Goal: Transaction & Acquisition: Purchase product/service

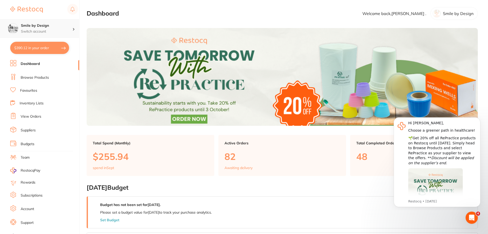
click at [41, 29] on p "Switch account" at bounding box center [47, 31] width 52 height 5
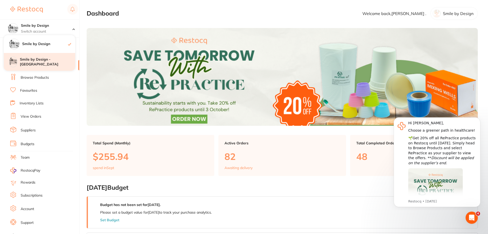
click at [42, 61] on h4 "Smile by Design - [GEOGRAPHIC_DATA]" at bounding box center [47, 62] width 55 height 10
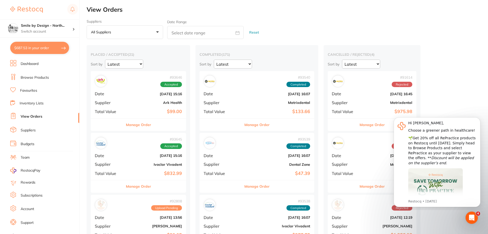
click at [32, 50] on button "$687.53 in your order" at bounding box center [39, 48] width 59 height 12
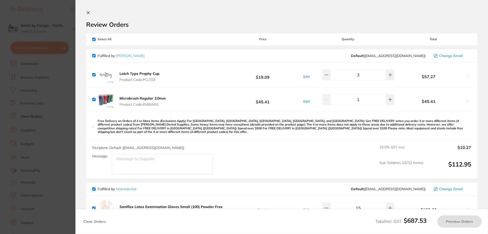
checkbox input "true"
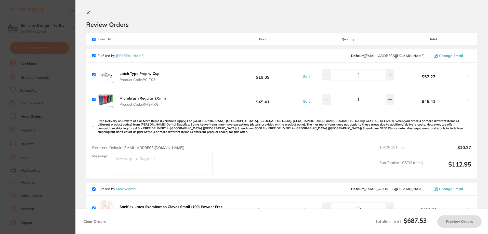
checkbox input "true"
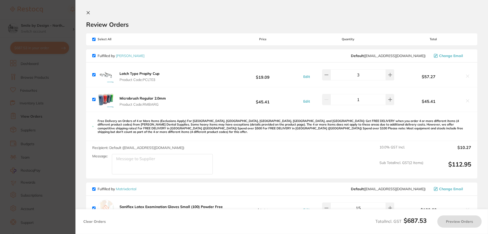
checkbox input "true"
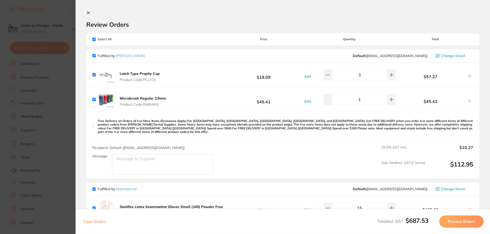
drag, startPoint x: 86, startPoint y: 11, endPoint x: 71, endPoint y: 28, distance: 22.6
click at [86, 12] on icon at bounding box center [88, 13] width 4 height 4
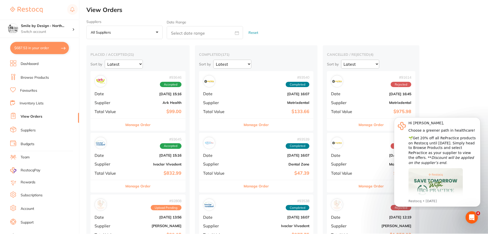
scroll to position [76, 0]
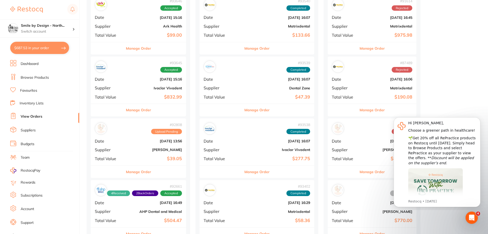
drag, startPoint x: 28, startPoint y: 87, endPoint x: 191, endPoint y: 112, distance: 165.5
click at [28, 87] on ul "Dashboard Browse Products Favourites Inventory Lists View Orders Suppliers Budg…" at bounding box center [44, 148] width 69 height 176
click at [28, 90] on li "Favourites" at bounding box center [44, 90] width 69 height 7
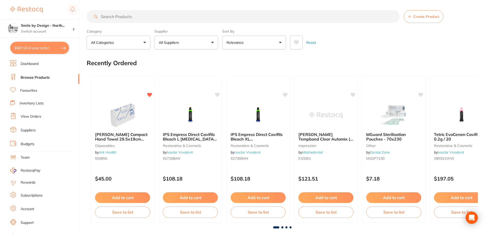
click at [147, 13] on input "search" at bounding box center [243, 16] width 313 height 13
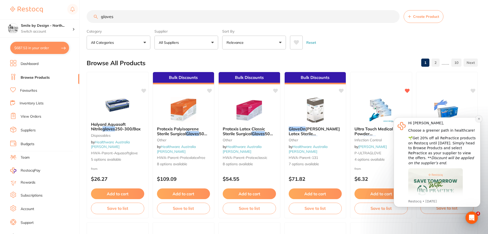
click at [479, 119] on icon "Dismiss notification" at bounding box center [479, 119] width 2 height 2
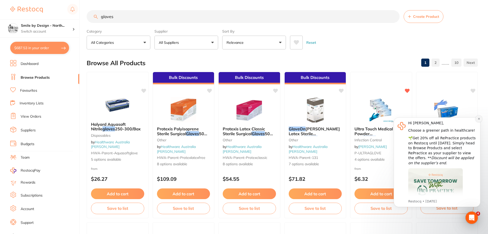
click at [480, 120] on icon "Dismiss notification" at bounding box center [479, 119] width 2 height 2
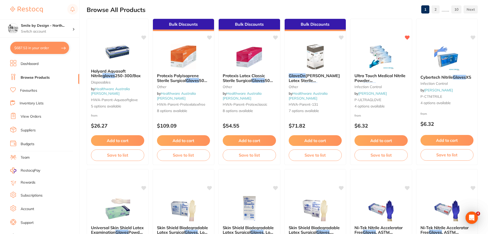
scroll to position [51, 0]
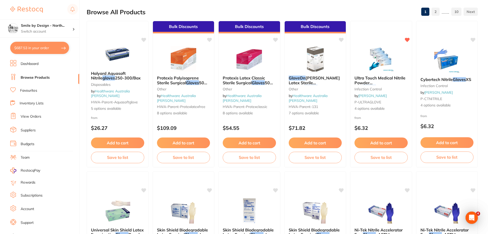
click at [44, 51] on button "$687.53 in your order" at bounding box center [39, 48] width 59 height 12
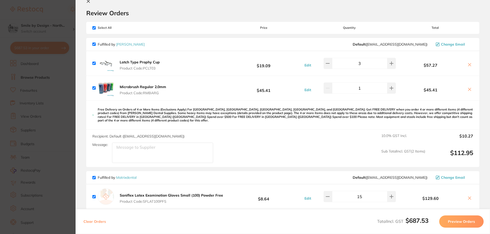
scroll to position [9, 0]
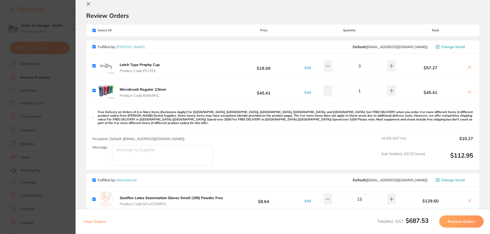
click at [89, 4] on icon at bounding box center [88, 4] width 3 height 3
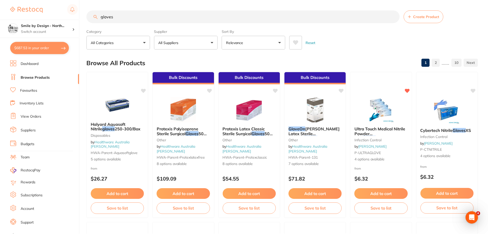
scroll to position [51, 0]
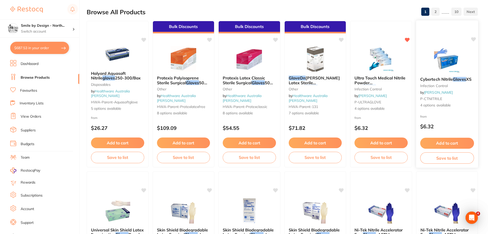
click at [446, 144] on button "Add to cart" at bounding box center [447, 143] width 54 height 11
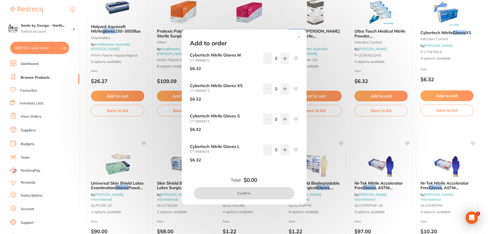
scroll to position [153, 0]
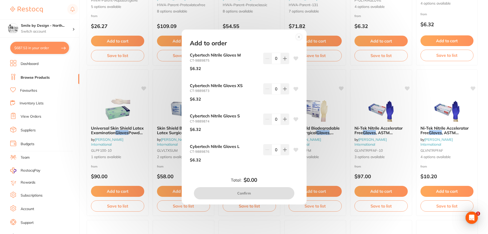
click at [299, 39] on circle at bounding box center [299, 37] width 6 height 6
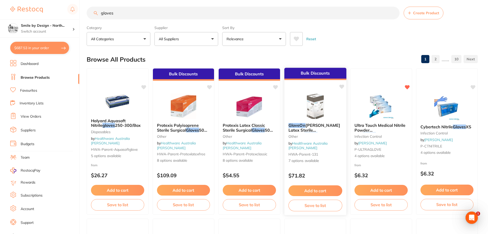
scroll to position [0, 0]
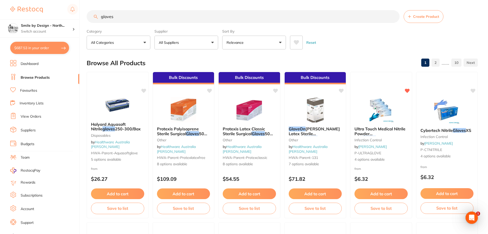
click at [136, 16] on input "gloves" at bounding box center [243, 16] width 313 height 13
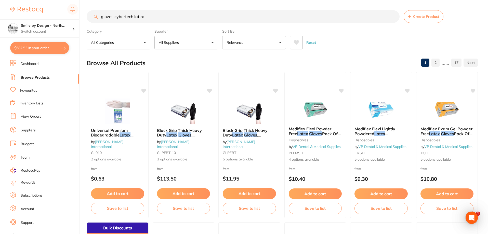
type input "gloves cybertech latex"
click at [178, 40] on button "All Suppliers" at bounding box center [187, 43] width 64 height 14
type input "[PERSON_NAME]"
click at [189, 87] on p "[PERSON_NAME]" at bounding box center [189, 86] width 33 height 5
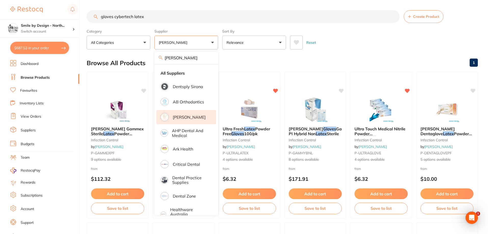
click at [355, 41] on div "Reset" at bounding box center [382, 41] width 184 height 18
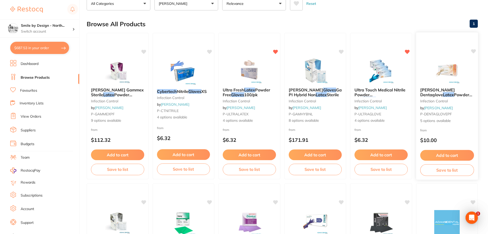
scroll to position [102, 0]
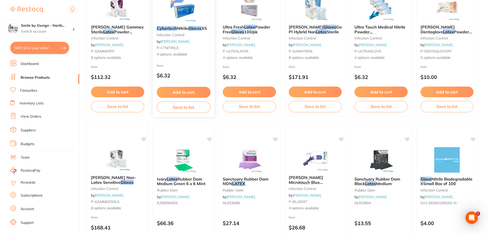
click at [196, 31] on div "Cybertech Nitrile Gloves XS infection control by [PERSON_NAME] P-CTNITRILE 4 op…" at bounding box center [183, 41] width 62 height 39
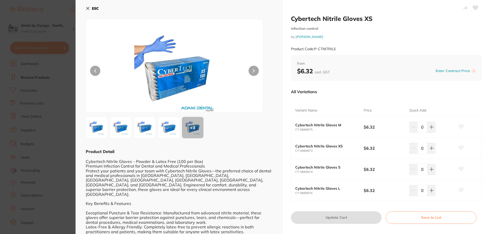
click at [86, 8] on icon at bounding box center [88, 8] width 4 height 4
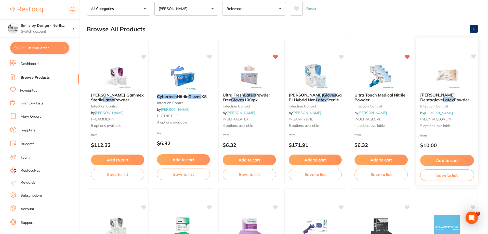
scroll to position [76, 0]
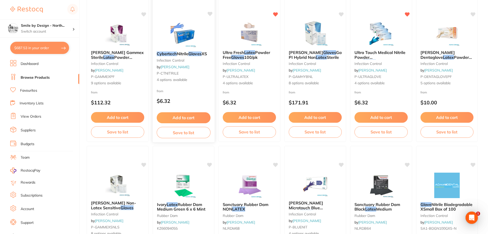
click at [165, 61] on small "infection control" at bounding box center [184, 60] width 54 height 4
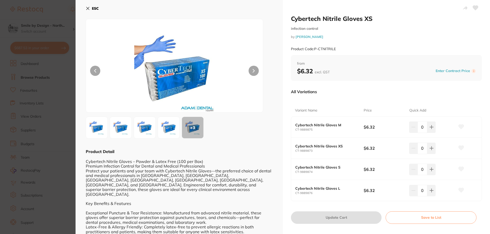
click at [88, 8] on icon at bounding box center [87, 8] width 3 height 3
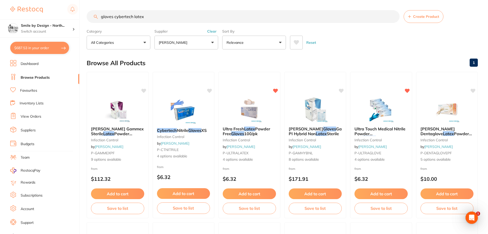
drag, startPoint x: 134, startPoint y: 17, endPoint x: 114, endPoint y: 15, distance: 20.0
click at [114, 15] on input "gloves cybertech latex" at bounding box center [243, 16] width 313 height 13
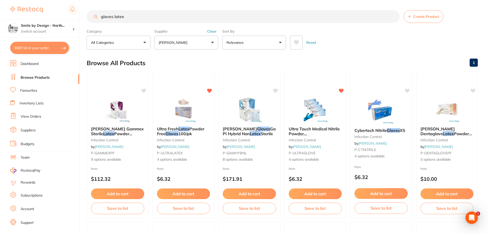
click at [134, 17] on input "gloves latex" at bounding box center [243, 16] width 313 height 13
drag, startPoint x: 129, startPoint y: 16, endPoint x: 82, endPoint y: 14, distance: 46.9
click at [82, 14] on div "$687.53 Smile by Design - North... Switch account Smile by Design Smile by Desi…" at bounding box center [244, 117] width 488 height 234
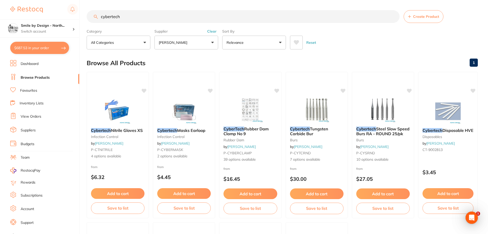
click at [125, 15] on input "cybertech" at bounding box center [243, 16] width 313 height 13
click at [132, 19] on input "cybertech" at bounding box center [243, 16] width 313 height 13
type input "c"
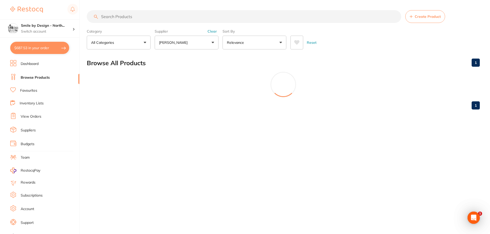
click at [42, 49] on button "$687.53 in your order" at bounding box center [39, 48] width 59 height 12
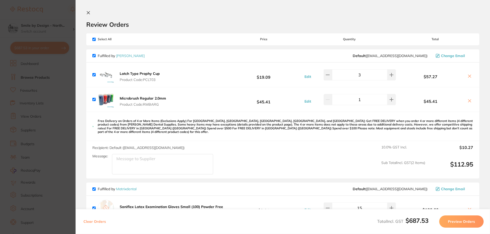
click at [90, 15] on icon at bounding box center [88, 13] width 4 height 4
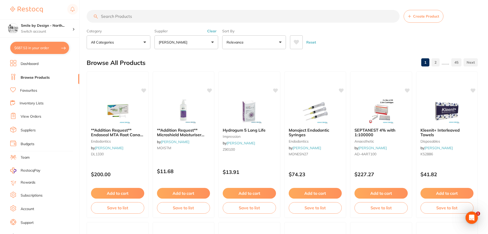
click at [142, 18] on input "search" at bounding box center [243, 16] width 313 height 13
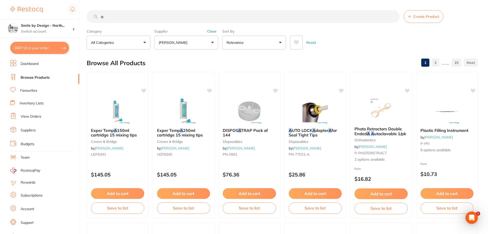
scroll to position [0, 0]
type input "a"
click at [22, 87] on ul "Dashboard Browse Products Favourites Inventory Lists View Orders Suppliers Budg…" at bounding box center [44, 148] width 69 height 176
drag, startPoint x: 28, startPoint y: 91, endPoint x: 40, endPoint y: 95, distance: 12.7
click at [28, 91] on link "Favourites" at bounding box center [28, 90] width 17 height 5
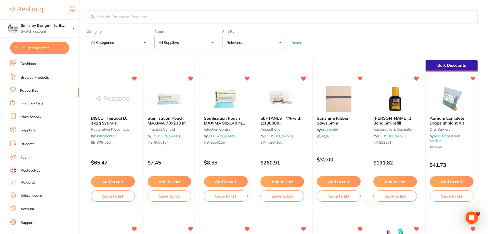
click at [123, 15] on input "search" at bounding box center [282, 16] width 391 height 13
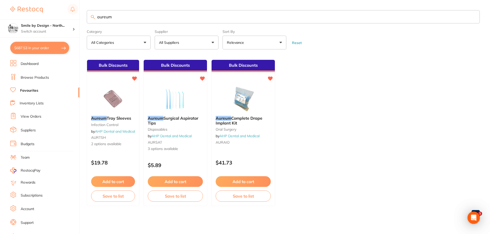
type input "aureum"
click at [33, 75] on link "Browse Products" at bounding box center [35, 77] width 28 height 5
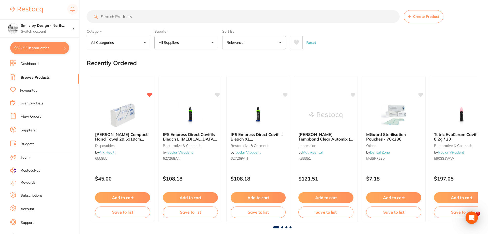
click at [116, 16] on input "search" at bounding box center [243, 16] width 313 height 13
paste input "aureum"
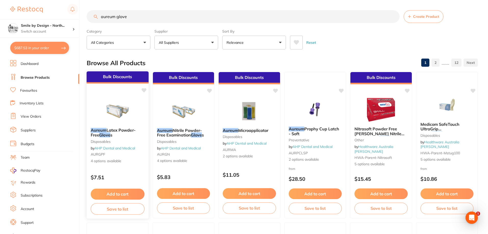
type input "aureum glove"
click at [111, 113] on img at bounding box center [117, 111] width 33 height 25
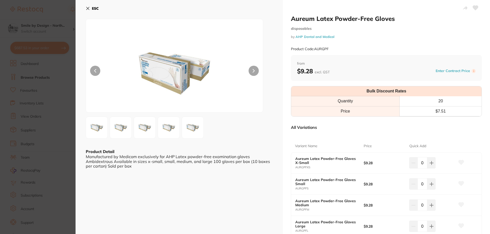
click at [251, 70] on button at bounding box center [253, 71] width 10 height 10
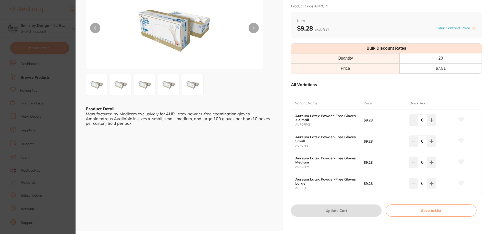
scroll to position [51, 0]
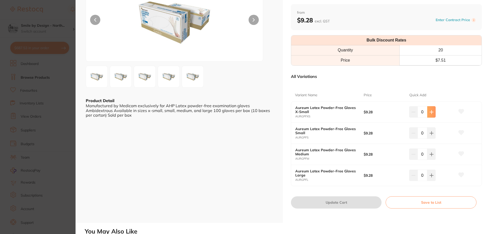
click at [431, 113] on icon at bounding box center [431, 112] width 4 height 4
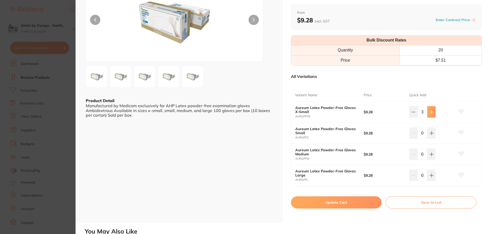
click at [431, 113] on button at bounding box center [431, 111] width 8 height 11
type input "5"
click at [428, 135] on button at bounding box center [431, 132] width 8 height 11
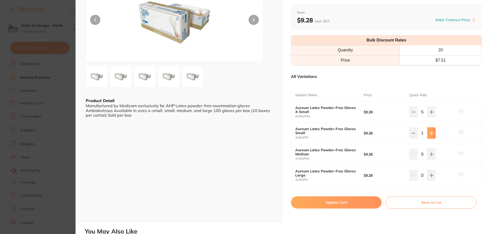
click at [429, 133] on icon at bounding box center [430, 133] width 3 height 3
click at [430, 134] on icon at bounding box center [431, 133] width 4 height 4
click at [430, 134] on icon at bounding box center [430, 133] width 4 height 4
click at [430, 134] on icon at bounding box center [431, 133] width 4 height 4
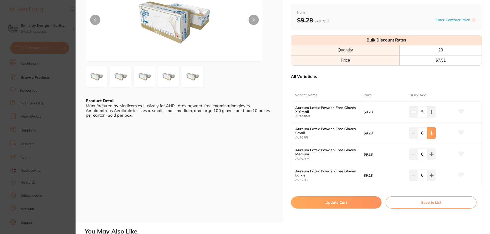
click at [432, 133] on icon at bounding box center [430, 133] width 3 height 3
click at [430, 137] on button at bounding box center [431, 132] width 8 height 11
click at [429, 131] on button at bounding box center [431, 132] width 8 height 11
click at [430, 135] on icon at bounding box center [431, 133] width 4 height 4
click at [430, 136] on button at bounding box center [431, 132] width 8 height 11
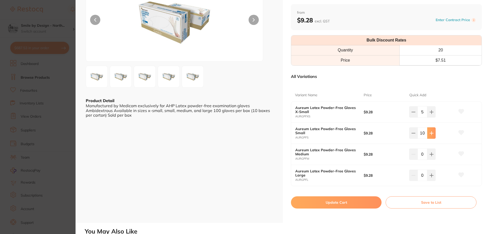
click at [431, 132] on button at bounding box center [431, 132] width 8 height 11
click at [427, 133] on button at bounding box center [431, 132] width 8 height 11
drag, startPoint x: 428, startPoint y: 134, endPoint x: 428, endPoint y: 139, distance: 5.6
click at [429, 134] on icon at bounding box center [431, 133] width 4 height 4
click at [430, 133] on icon at bounding box center [431, 133] width 4 height 4
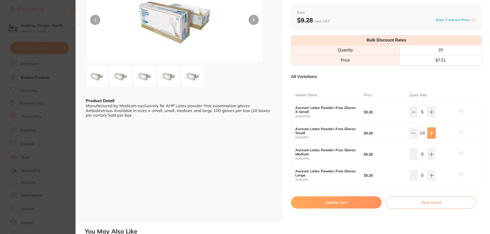
type input "15"
click at [431, 155] on icon at bounding box center [431, 154] width 4 height 4
click at [430, 157] on button at bounding box center [431, 154] width 8 height 11
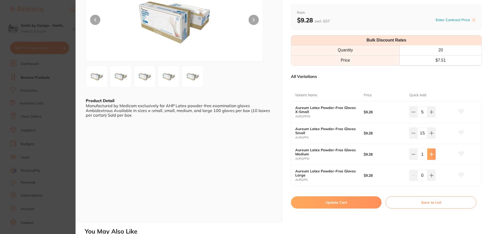
click at [430, 157] on button at bounding box center [431, 154] width 8 height 11
type input "5"
click at [340, 205] on button "Update Cart" at bounding box center [335, 203] width 90 height 12
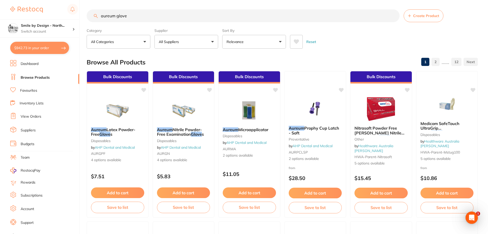
click at [30, 48] on button "$942.73 in your order" at bounding box center [39, 48] width 59 height 12
checkbox input "true"
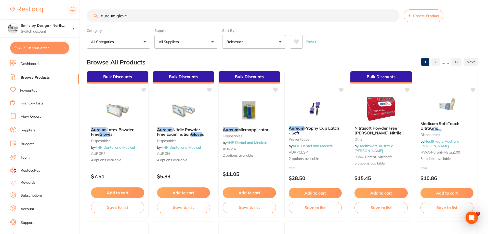
checkbox input "true"
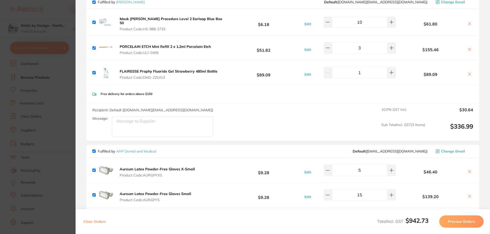
scroll to position [340, 0]
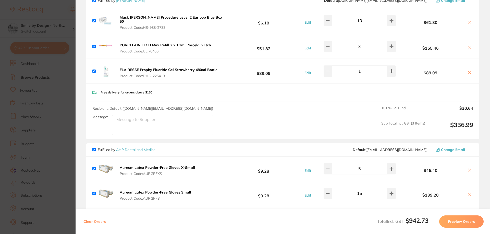
drag, startPoint x: 367, startPoint y: 186, endPoint x: 356, endPoint y: 189, distance: 11.0
click at [356, 189] on input "15" at bounding box center [359, 193] width 55 height 11
type input "20"
click at [483, 177] on section "Review Orders Your orders are being processed and we will notify you once we ha…" at bounding box center [282, 117] width 414 height 234
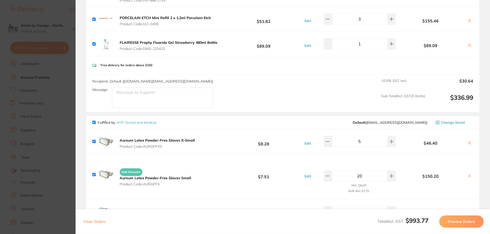
scroll to position [442, 0]
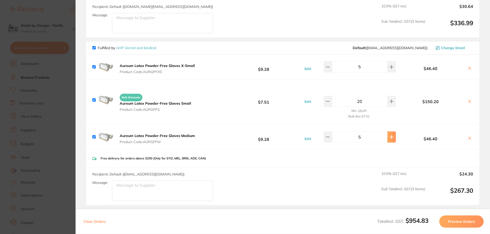
click at [390, 135] on icon at bounding box center [391, 137] width 4 height 4
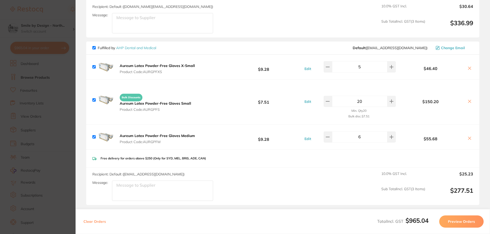
drag, startPoint x: 370, startPoint y: 132, endPoint x: 357, endPoint y: 134, distance: 13.5
click at [357, 134] on input "6" at bounding box center [359, 137] width 55 height 11
type input "20"
click at [360, 146] on div "Fulfilled by AHP Dental and Medical Default ( [EMAIL_ADDRESS][DOMAIN_NAME] ) Ch…" at bounding box center [282, 124] width 393 height 164
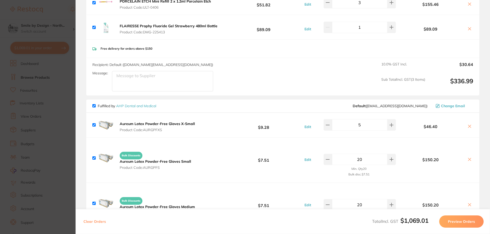
scroll to position [442, 0]
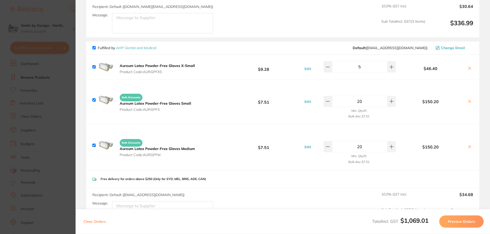
click at [468, 67] on icon at bounding box center [469, 68] width 3 height 3
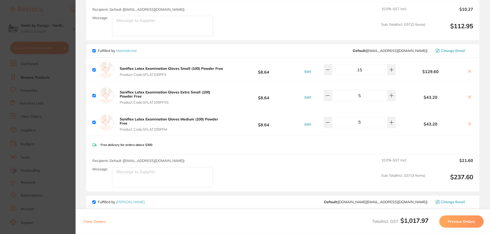
scroll to position [133, 0]
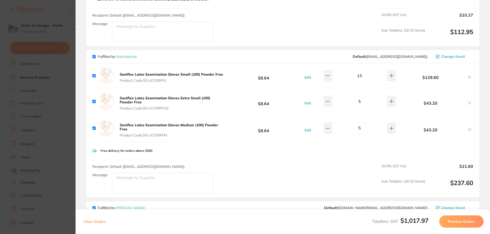
click at [467, 128] on icon at bounding box center [469, 130] width 4 height 4
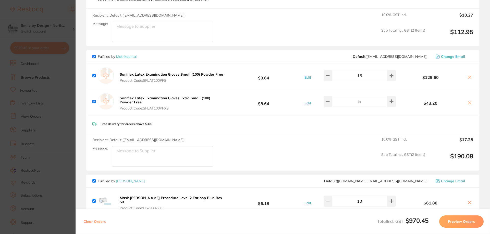
click at [468, 75] on icon at bounding box center [469, 77] width 4 height 4
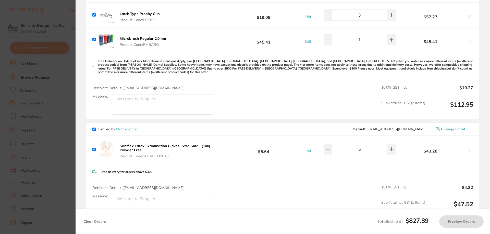
checkbox input "true"
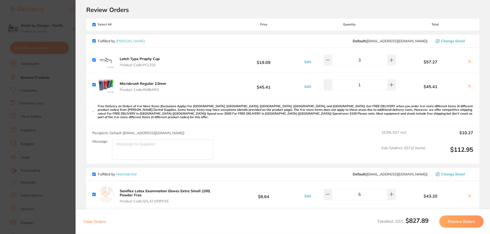
scroll to position [0, 0]
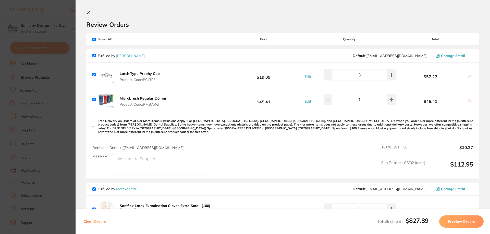
click at [88, 12] on icon at bounding box center [88, 12] width 3 height 3
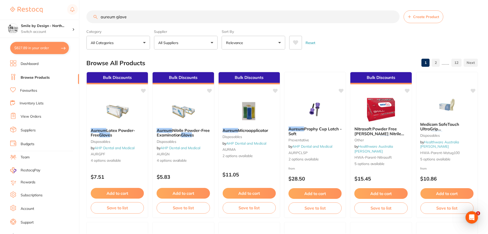
scroll to position [1, 0]
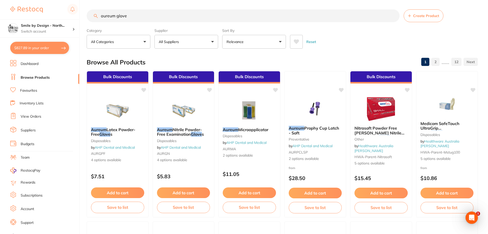
click at [141, 15] on input "aureum glove" at bounding box center [243, 15] width 313 height 13
drag, startPoint x: 126, startPoint y: 17, endPoint x: 104, endPoint y: 17, distance: 21.9
click at [104, 17] on input "aureum glove" at bounding box center [243, 15] width 313 height 13
type input "a"
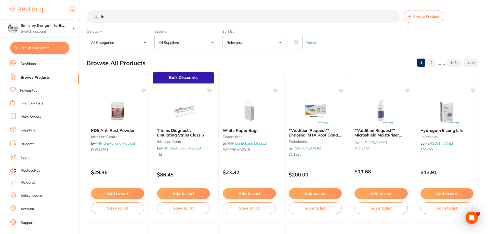
scroll to position [0, 0]
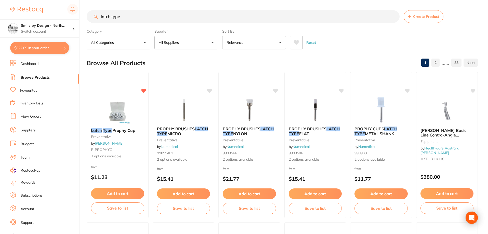
click at [179, 45] on p "All Suppliers" at bounding box center [170, 42] width 22 height 5
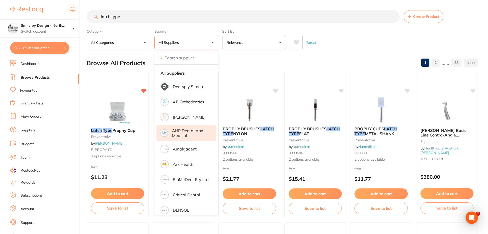
click at [192, 133] on p "AHP Dental and Medical" at bounding box center [190, 133] width 37 height 9
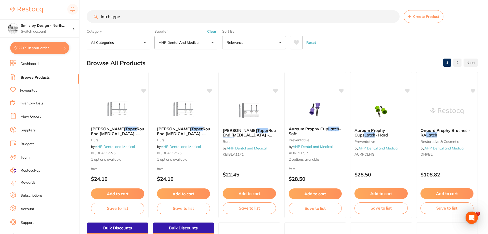
click at [148, 16] on input "latch type" at bounding box center [243, 16] width 313 height 13
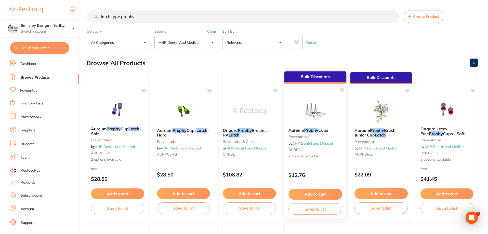
type input "latch type prophy"
click at [319, 196] on button "Add to cart" at bounding box center [315, 194] width 54 height 11
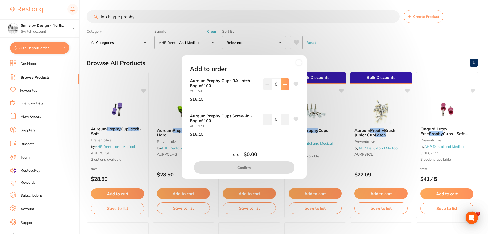
click at [286, 86] on button at bounding box center [285, 84] width 8 height 11
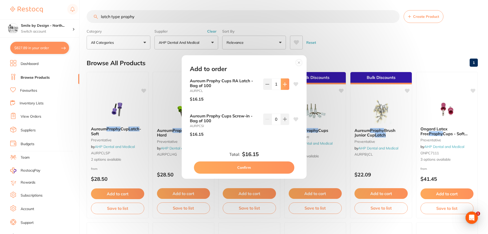
click at [286, 86] on button at bounding box center [285, 84] width 8 height 11
click at [227, 84] on b "Aureum Prophy Cups RA Latch - Bag of 100" at bounding box center [224, 83] width 69 height 9
click at [284, 86] on button at bounding box center [285, 84] width 8 height 11
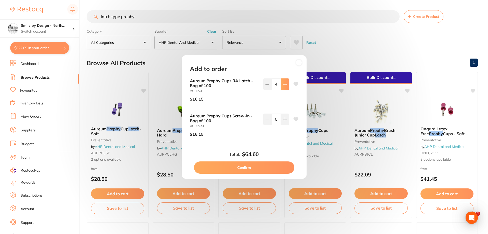
type input "5"
click at [208, 85] on b "Aureum Prophy Cups RA Latch - Bag of 100" at bounding box center [224, 83] width 69 height 9
click at [299, 62] on icon at bounding box center [299, 63] width 2 height 2
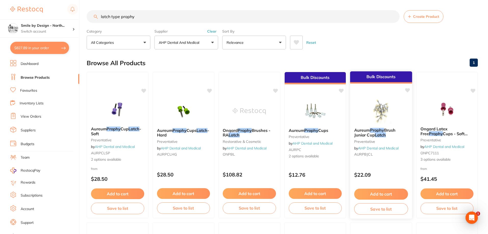
click at [369, 130] on span "Aureum" at bounding box center [362, 130] width 16 height 5
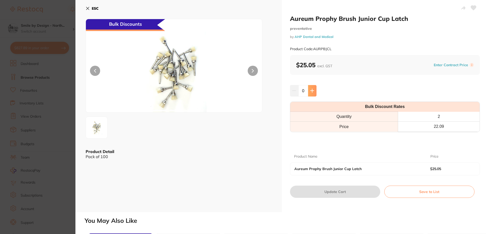
click at [312, 90] on icon at bounding box center [312, 91] width 4 height 4
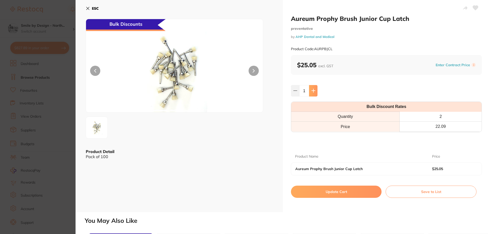
click at [314, 92] on button at bounding box center [313, 90] width 8 height 11
type input "2"
click at [339, 194] on button "Update Cart" at bounding box center [336, 192] width 91 height 12
checkbox input "false"
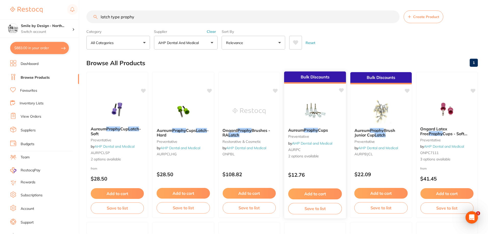
scroll to position [1, 0]
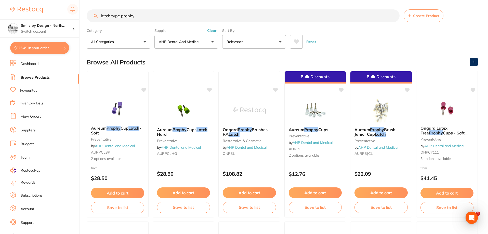
click at [29, 49] on button "$876.49 in your order" at bounding box center [39, 48] width 59 height 12
checkbox input "true"
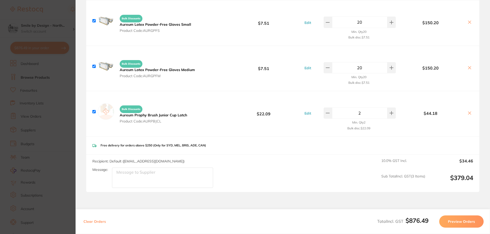
scroll to position [459, 0]
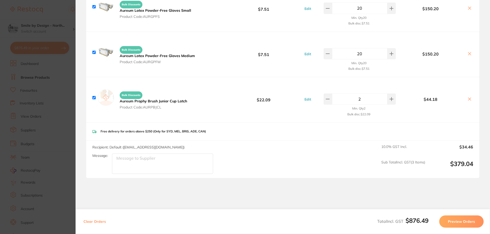
click at [467, 97] on icon at bounding box center [469, 99] width 4 height 4
checkbox input "false"
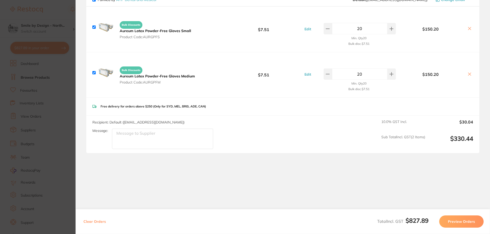
scroll to position [433, 0]
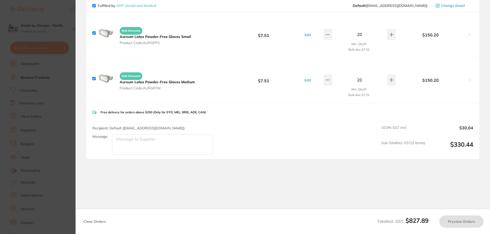
click at [57, 24] on section "Update RRP Set your pre negotiated price for this item. Item Agreed RRP (excl. …" at bounding box center [245, 117] width 490 height 234
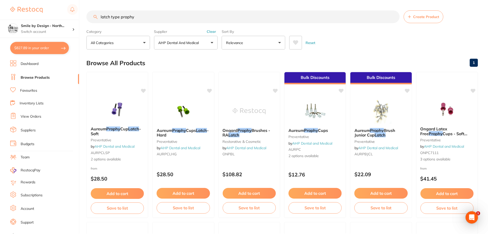
scroll to position [1, 0]
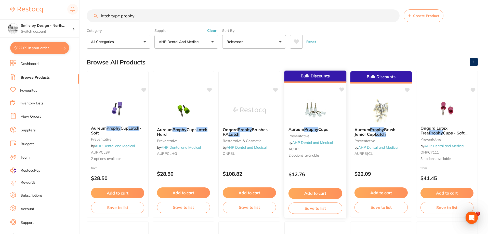
click at [317, 132] on em "Prophy" at bounding box center [311, 129] width 14 height 5
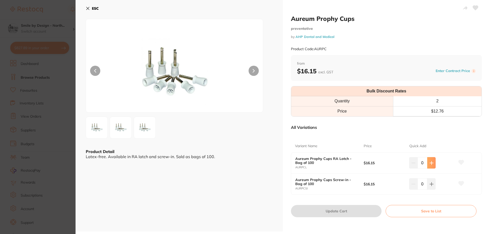
click at [432, 164] on icon at bounding box center [431, 163] width 4 height 4
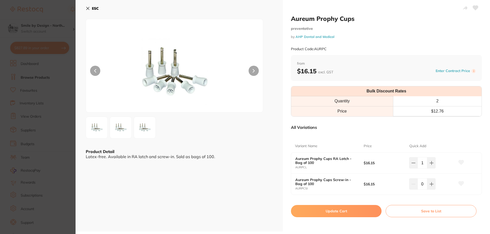
click at [430, 163] on icon at bounding box center [430, 162] width 3 height 3
click at [431, 166] on button at bounding box center [431, 162] width 8 height 11
type input "3"
click at [333, 214] on button "Update Cart" at bounding box center [336, 211] width 91 height 12
checkbox input "true"
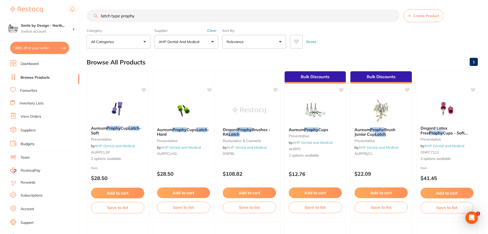
scroll to position [459, 0]
click at [23, 49] on button "$870.00 in your order" at bounding box center [39, 48] width 59 height 12
checkbox input "true"
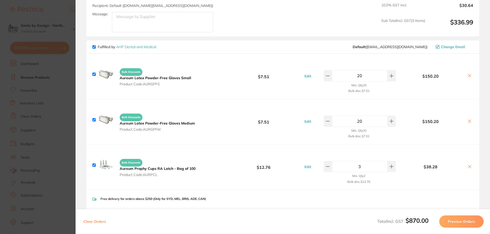
scroll to position [382, 0]
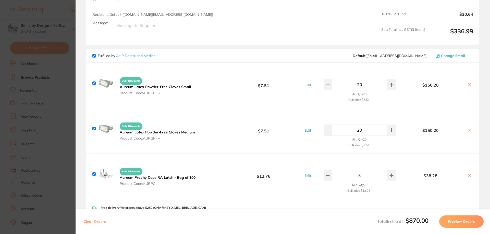
drag, startPoint x: 488, startPoint y: 145, endPoint x: 487, endPoint y: 139, distance: 5.7
click at [487, 139] on section "Review Orders Your orders are being processed and we will notify you once we ha…" at bounding box center [282, 117] width 414 height 234
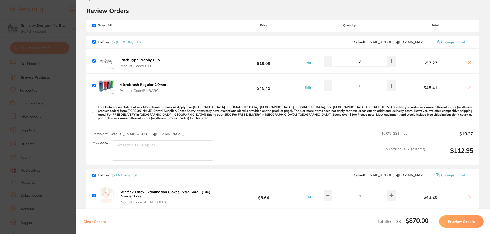
scroll to position [12, 0]
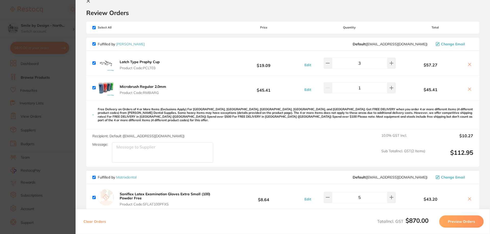
click at [467, 66] on icon at bounding box center [469, 64] width 4 height 4
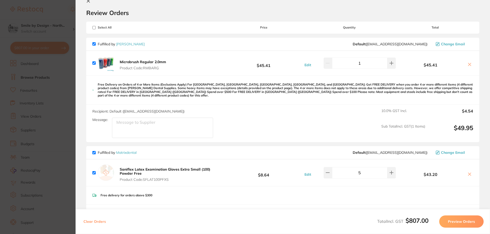
checkbox input "true"
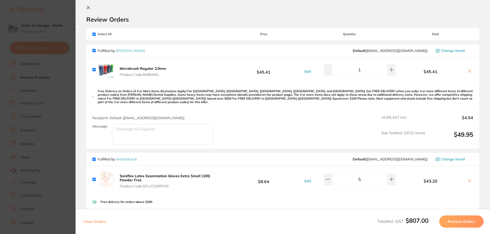
scroll to position [0, 0]
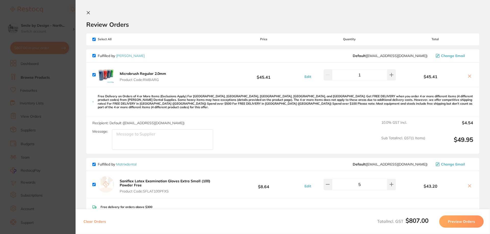
drag, startPoint x: 167, startPoint y: 74, endPoint x: 156, endPoint y: 73, distance: 10.2
click at [156, 73] on button "Microbrush Regular 2.0mm Product Code: RMBARG" at bounding box center [142, 76] width 49 height 11
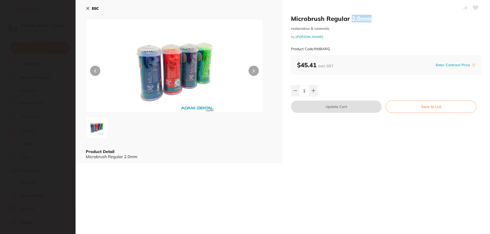
drag, startPoint x: 387, startPoint y: 18, endPoint x: 351, endPoint y: 18, distance: 36.0
click at [351, 18] on h2 "Microbrush Regular 2.0mm" at bounding box center [386, 19] width 191 height 8
copy h2 "2.0mm"
click at [85, 9] on div "ESC Product Detail Microbrush Regular 2.0mm" at bounding box center [178, 81] width 207 height 163
click at [88, 7] on icon at bounding box center [88, 8] width 4 height 4
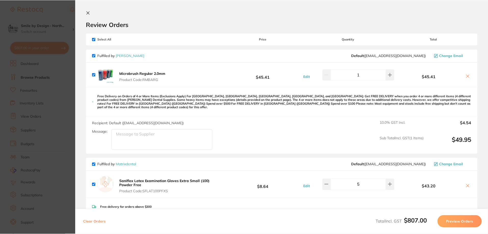
scroll to position [1, 0]
click at [87, 15] on icon at bounding box center [88, 13] width 4 height 4
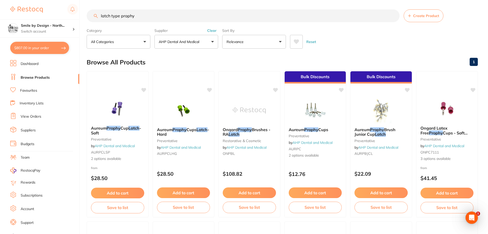
drag, startPoint x: 151, startPoint y: 16, endPoint x: 95, endPoint y: 13, distance: 56.5
click at [95, 13] on input "latch type prophy" at bounding box center [243, 15] width 313 height 13
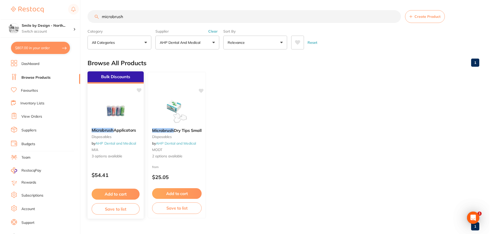
scroll to position [0, 0]
type input "microbrush"
click at [111, 131] on em "Microbrush" at bounding box center [102, 130] width 22 height 5
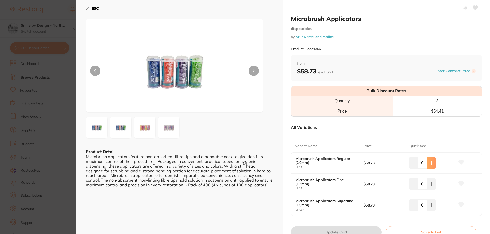
click at [427, 164] on button at bounding box center [431, 162] width 8 height 11
click at [429, 166] on button at bounding box center [431, 162] width 8 height 11
click at [432, 162] on button at bounding box center [431, 162] width 8 height 11
type input "3"
click at [348, 229] on button "Update Cart" at bounding box center [336, 232] width 91 height 12
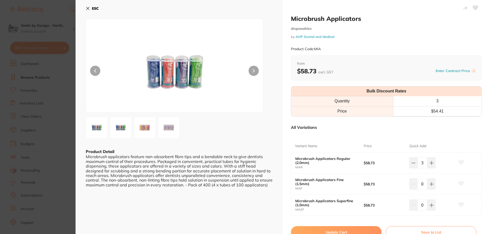
checkbox input "false"
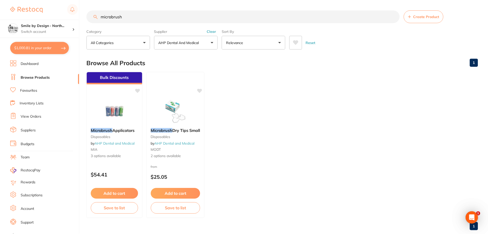
scroll to position [1, 0]
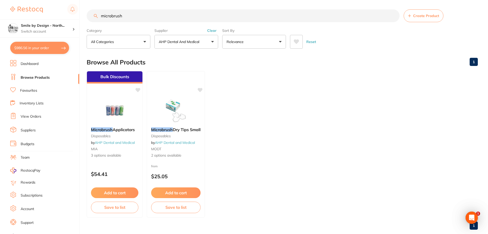
click at [35, 46] on button "$986.56 in your order" at bounding box center [39, 48] width 59 height 12
checkbox input "true"
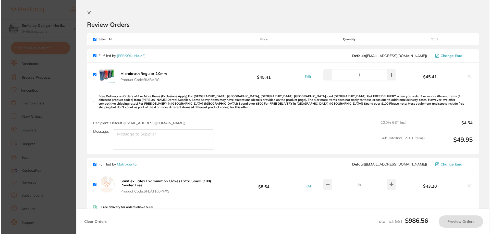
scroll to position [0, 0]
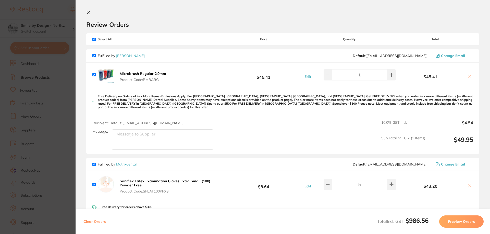
click at [468, 77] on icon at bounding box center [469, 76] width 3 height 3
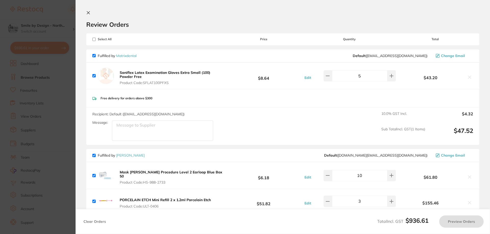
checkbox input "true"
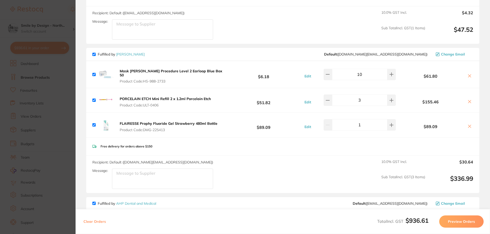
scroll to position [102, 0]
click at [46, 12] on section "Update RRP Set your pre negotiated price for this item. Item Agreed RRP (excl. …" at bounding box center [245, 117] width 490 height 234
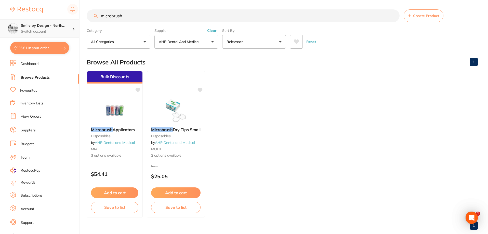
click at [56, 26] on h4 "Smile by Design - North..." at bounding box center [47, 25] width 52 height 5
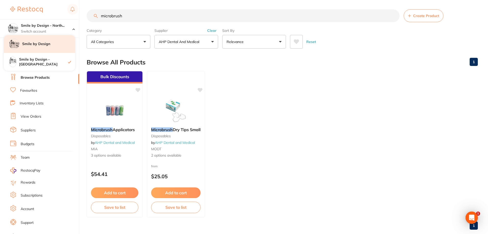
click at [59, 42] on h4 "Smile by Design" at bounding box center [48, 44] width 53 height 5
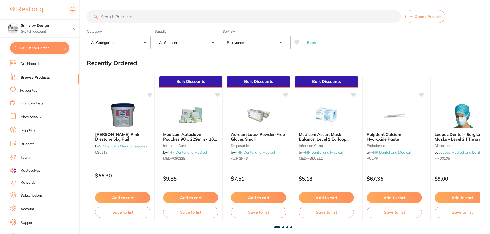
click at [49, 47] on button "$354.65 in your order" at bounding box center [39, 48] width 59 height 12
checkbox input "true"
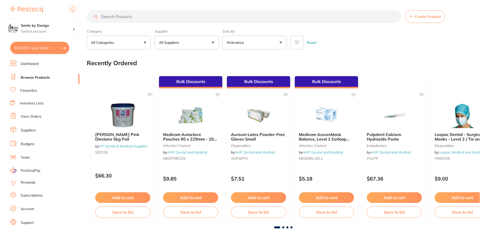
checkbox input "true"
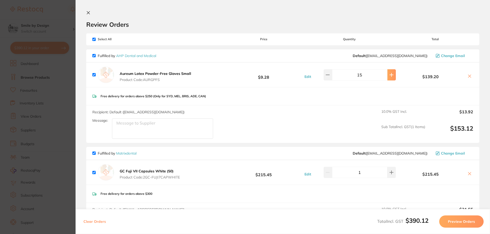
click at [390, 77] on button at bounding box center [391, 74] width 8 height 11
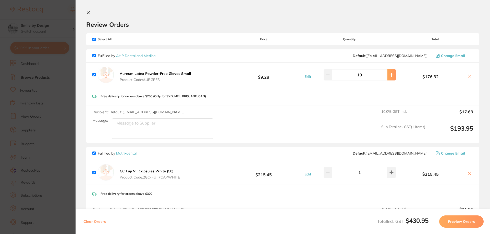
type input "20"
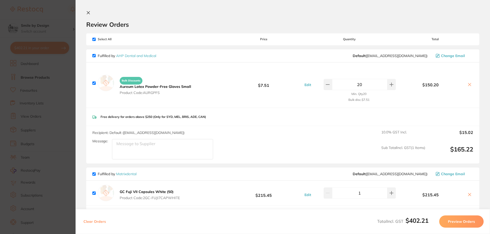
click at [415, 100] on div "Bulk Discounts Aureum Latex Powder-Free Gloves Small Product Code: AURGPFS $7.5…" at bounding box center [282, 85] width 393 height 45
click at [87, 14] on icon at bounding box center [88, 12] width 3 height 3
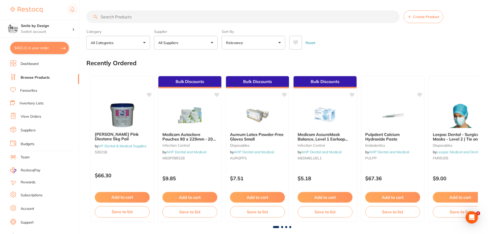
scroll to position [1, 0]
